Goal: Information Seeking & Learning: Stay updated

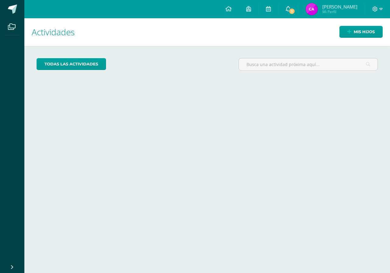
click at [298, 5] on link "3" at bounding box center [287, 9] width 19 height 18
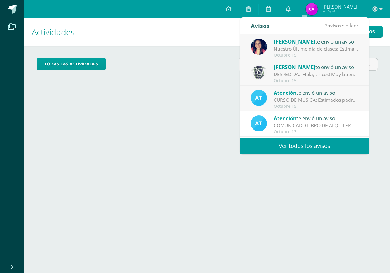
click at [334, 86] on div "Atención te envió un aviso CURSO DE MÚSICA: Estimados padres de familia, Reciba…" at bounding box center [304, 99] width 129 height 26
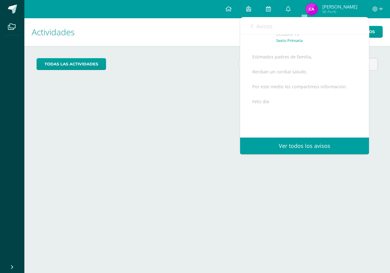
scroll to position [89, 0]
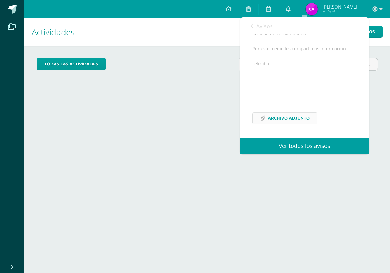
click at [303, 114] on span "Archivo Adjunto" at bounding box center [289, 118] width 42 height 11
click at [270, 24] on span "Avisos" at bounding box center [264, 26] width 16 height 7
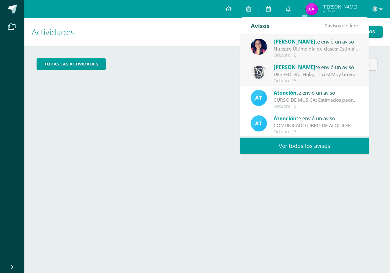
click at [309, 79] on div "Octubre 15" at bounding box center [315, 80] width 85 height 5
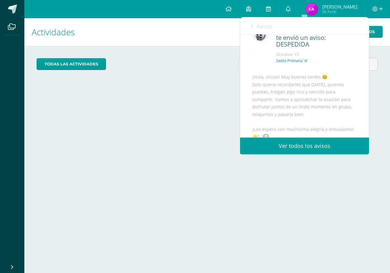
scroll to position [0, 0]
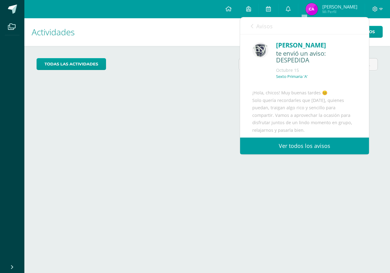
click at [266, 26] on span "Avisos" at bounding box center [264, 26] width 16 height 7
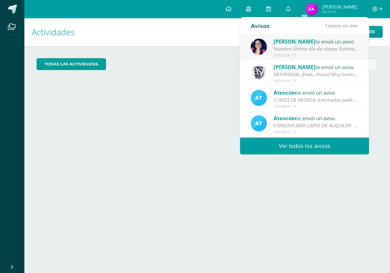
click at [302, 43] on div "Alejandra te envió un aviso" at bounding box center [315, 41] width 85 height 8
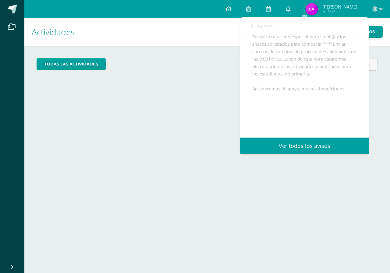
scroll to position [129, 0]
click at [262, 30] on span "Avisos" at bounding box center [264, 26] width 16 height 7
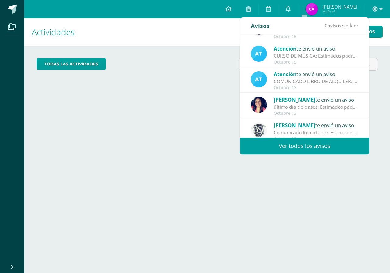
scroll to position [61, 0]
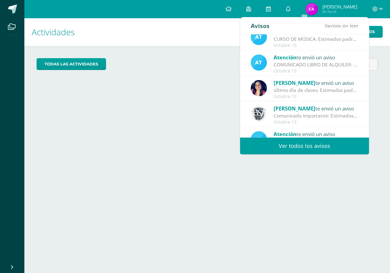
click at [218, 52] on div "todas las Actividades No tienes actividades Échale un vistazo a los demás perío…" at bounding box center [206, 67] width 365 height 42
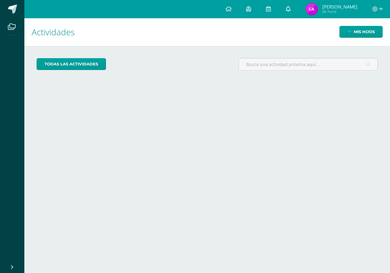
click at [298, 11] on link "0" at bounding box center [287, 9] width 19 height 18
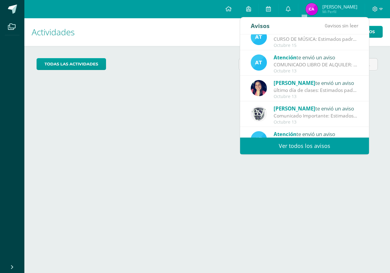
click at [321, 151] on link "Ver todos los avisos" at bounding box center [304, 146] width 129 height 17
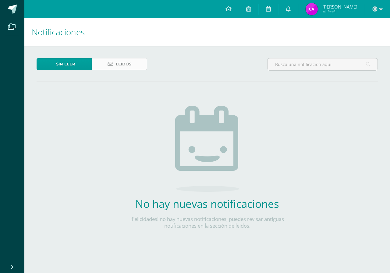
click at [132, 64] on link "Leídos" at bounding box center [119, 64] width 55 height 12
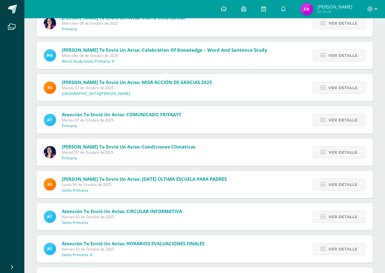
scroll to position [476, 0]
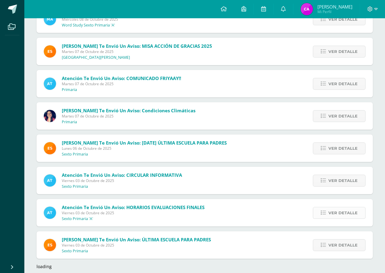
click at [339, 210] on span "Ver detalle" at bounding box center [343, 212] width 29 height 11
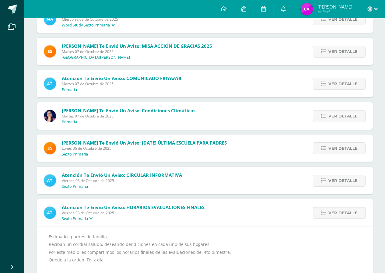
scroll to position [628, 0]
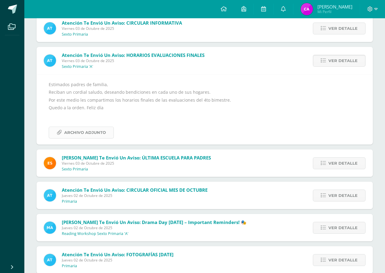
click at [92, 135] on span "Archivo Adjunto" at bounding box center [85, 132] width 42 height 11
